Goal: Navigation & Orientation: Find specific page/section

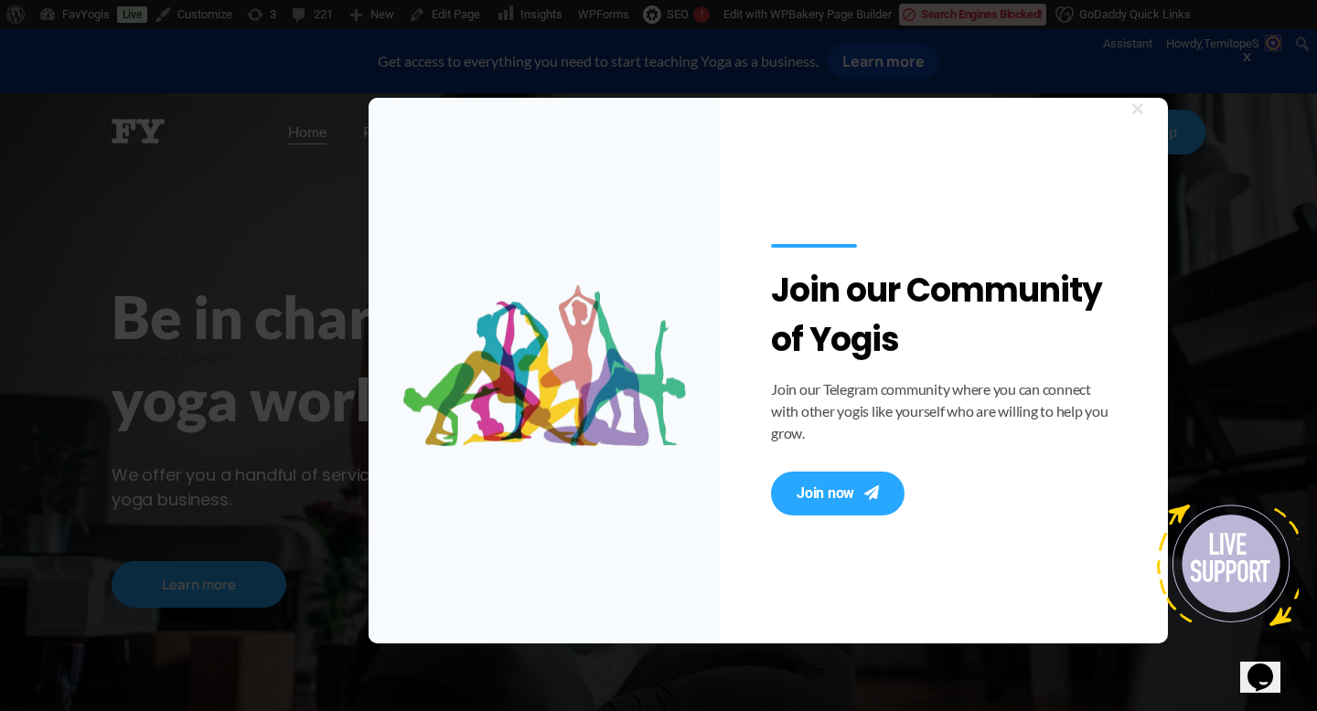
click at [1137, 110] on span "<hr class=" at bounding box center [1137, 108] width 29 height 11
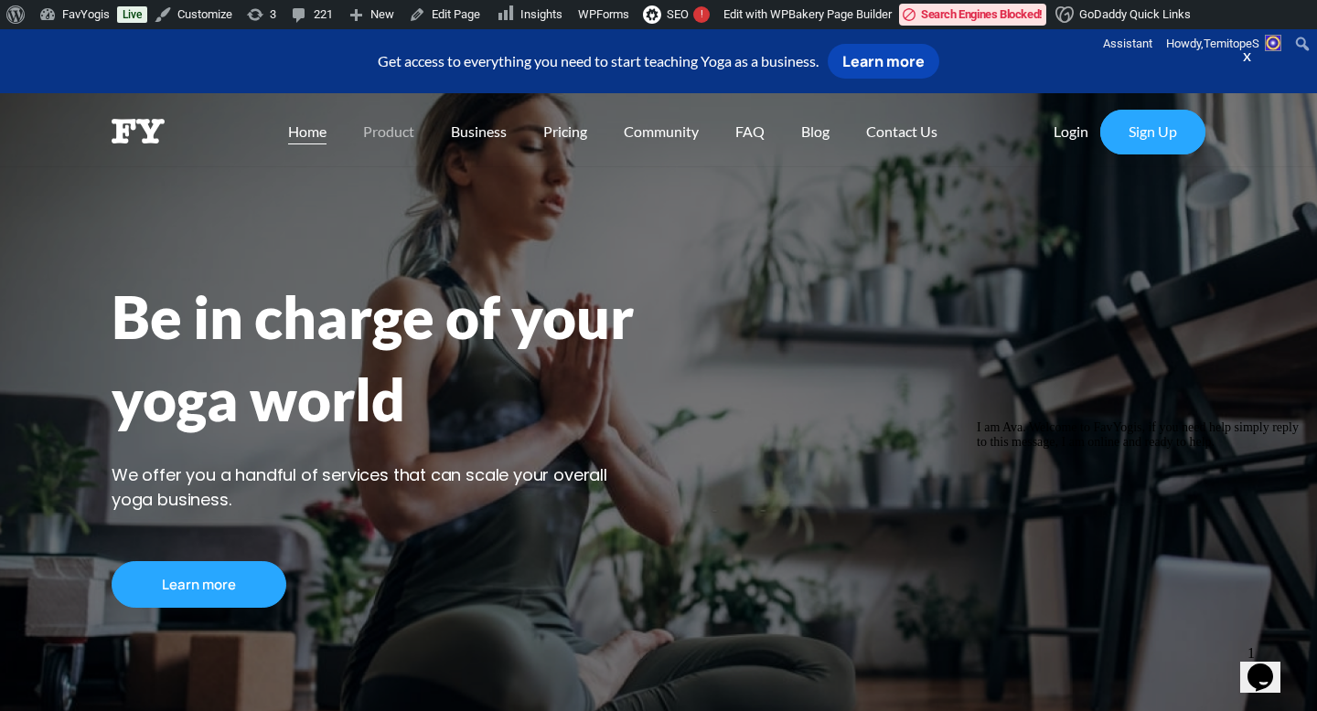
click at [382, 133] on span "Product" at bounding box center [388, 131] width 51 height 17
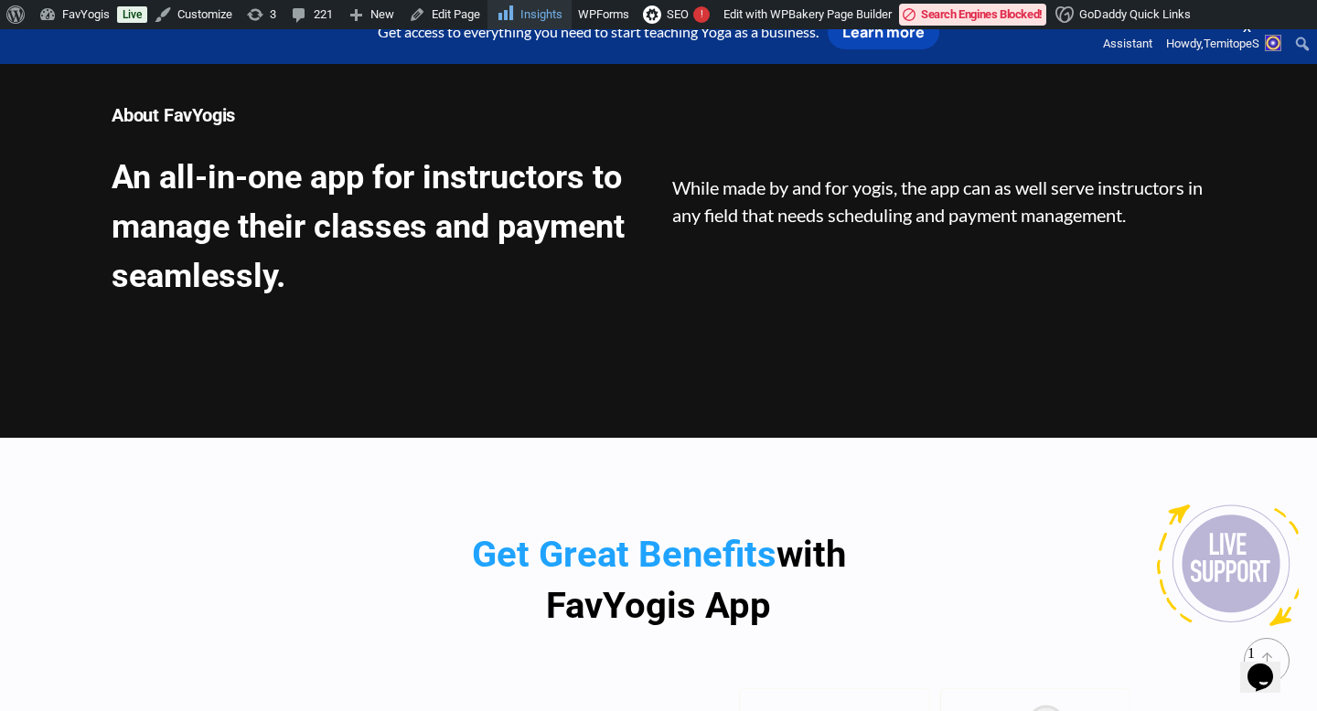
scroll to position [654, 0]
